Goal: Task Accomplishment & Management: Use online tool/utility

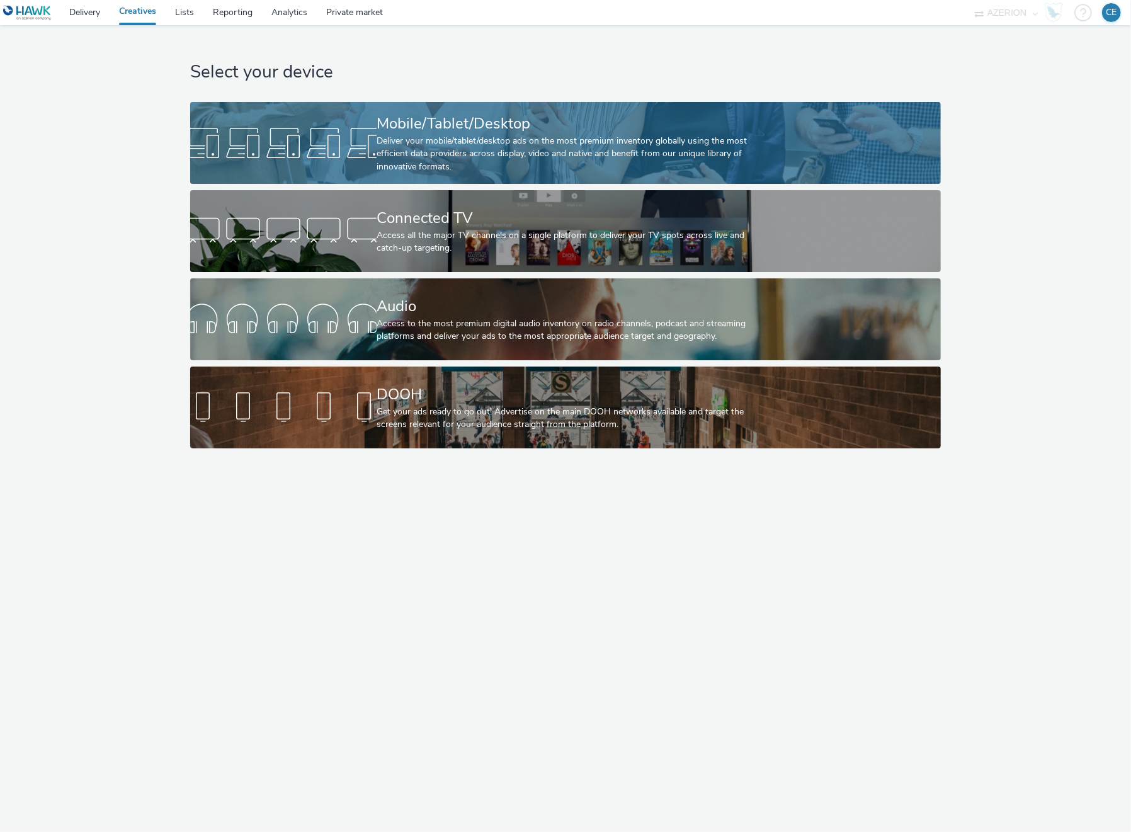
click at [431, 142] on div "Deliver your mobile/tablet/desktop ads on the most premium inventory globally u…" at bounding box center [562, 154] width 373 height 38
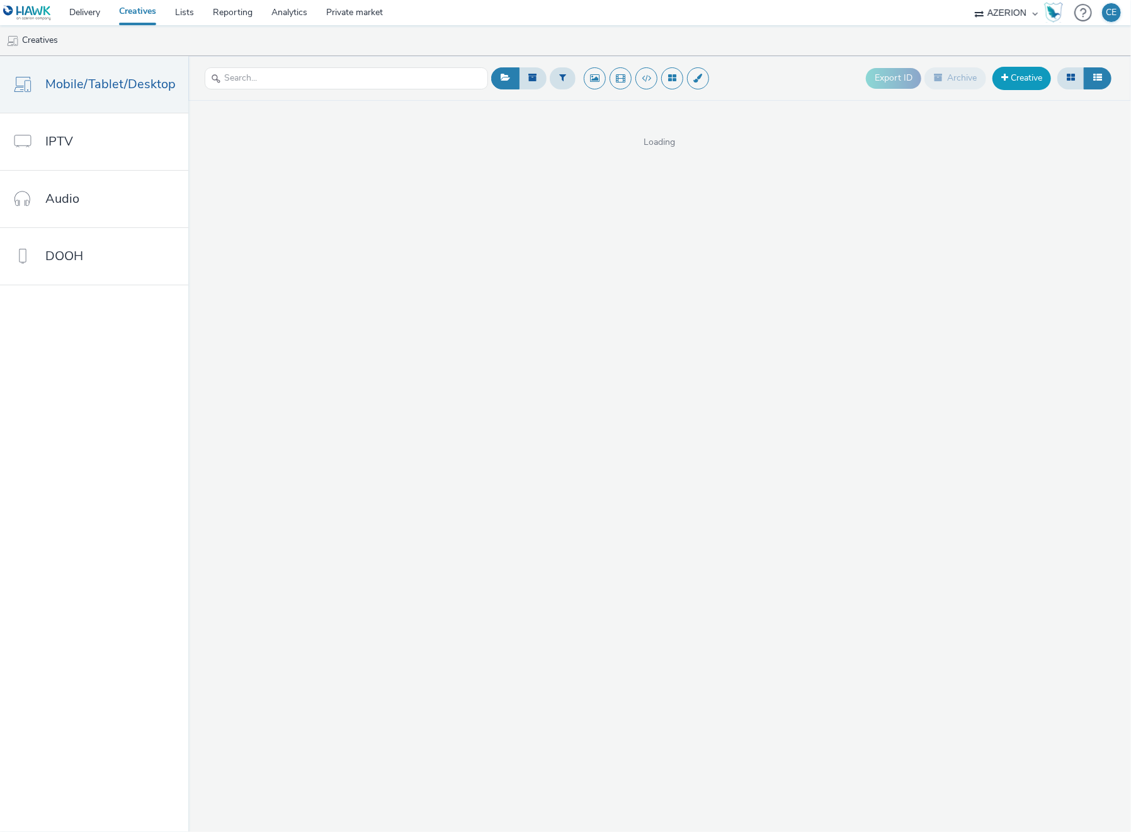
click at [1027, 76] on link "Creative" at bounding box center [1021, 78] width 59 height 23
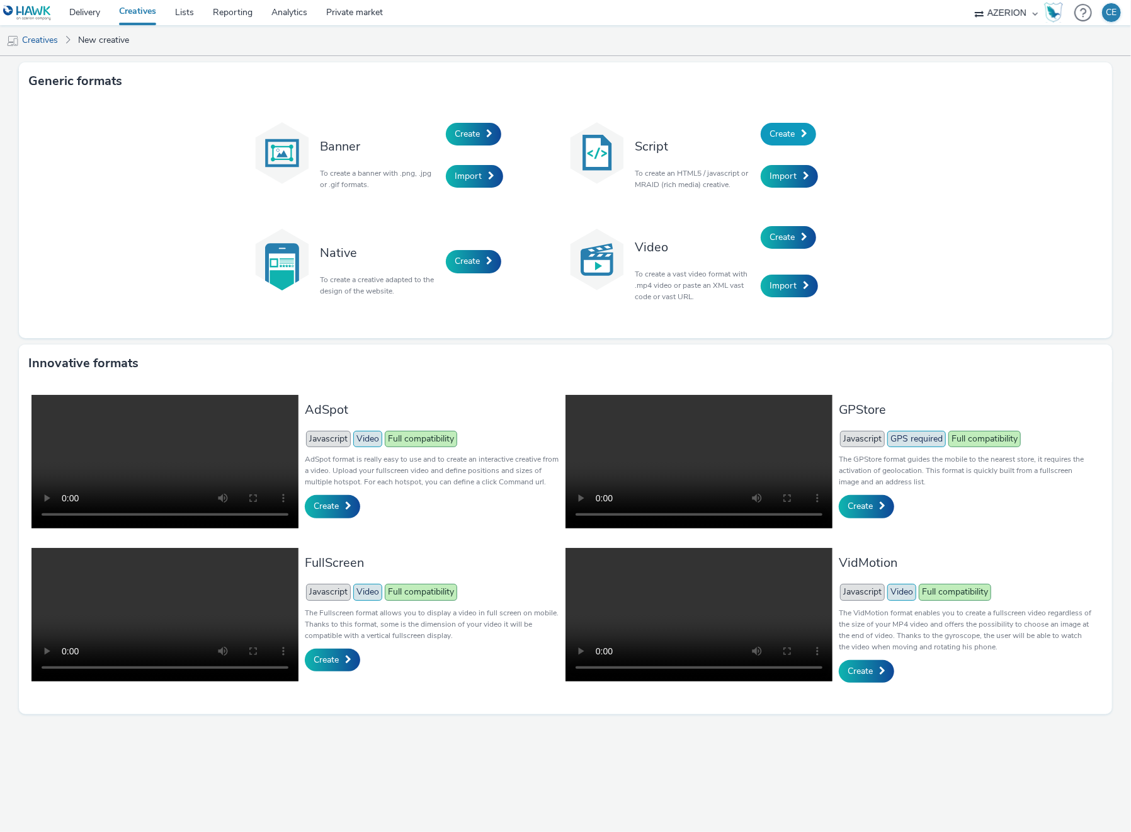
click at [796, 135] on link "Create" at bounding box center [787, 134] width 55 height 23
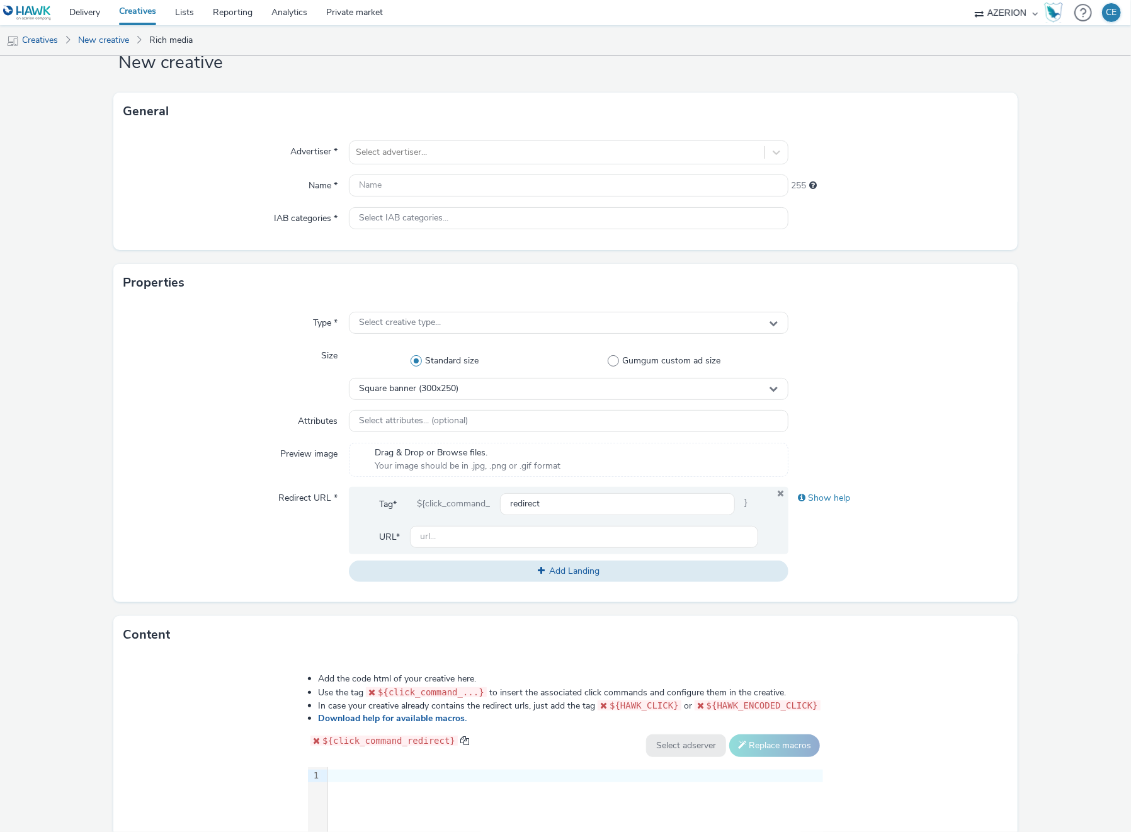
scroll to position [247, 0]
